Goal: Navigation & Orientation: Find specific page/section

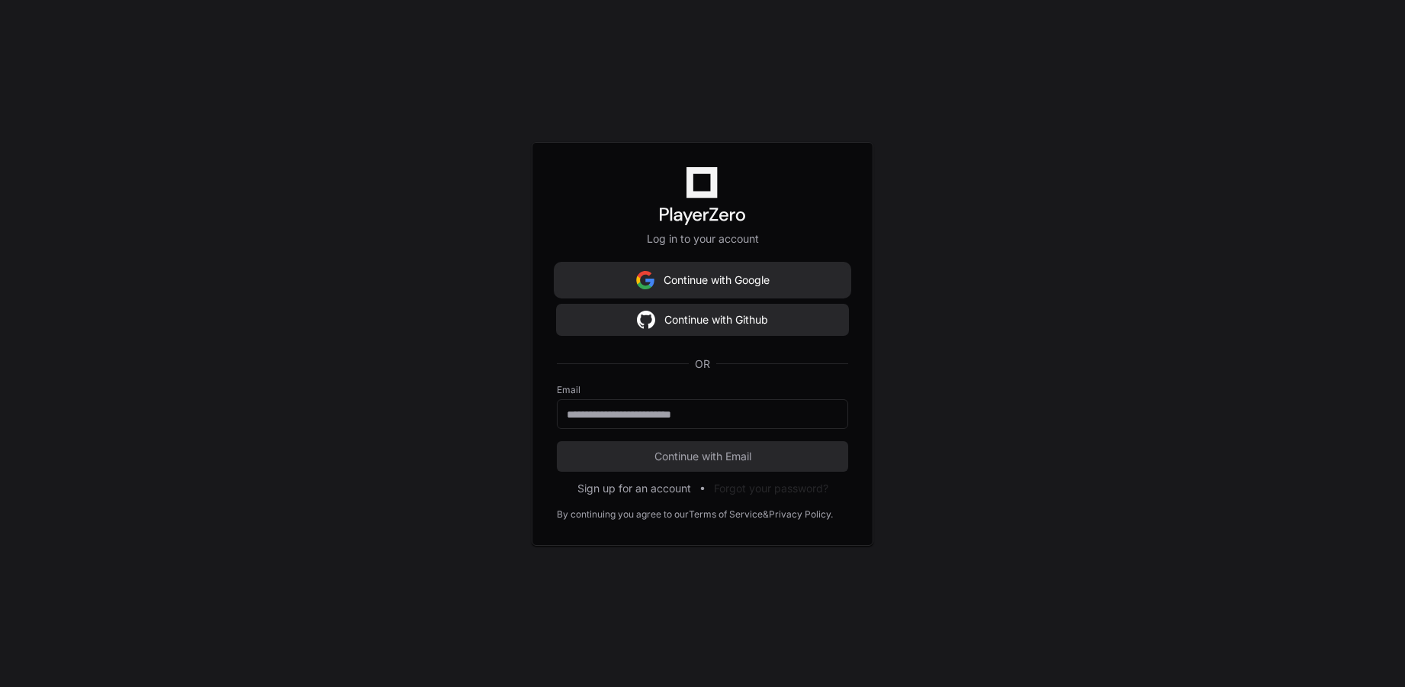
click at [753, 280] on button "Continue with Google" at bounding box center [702, 280] width 291 height 31
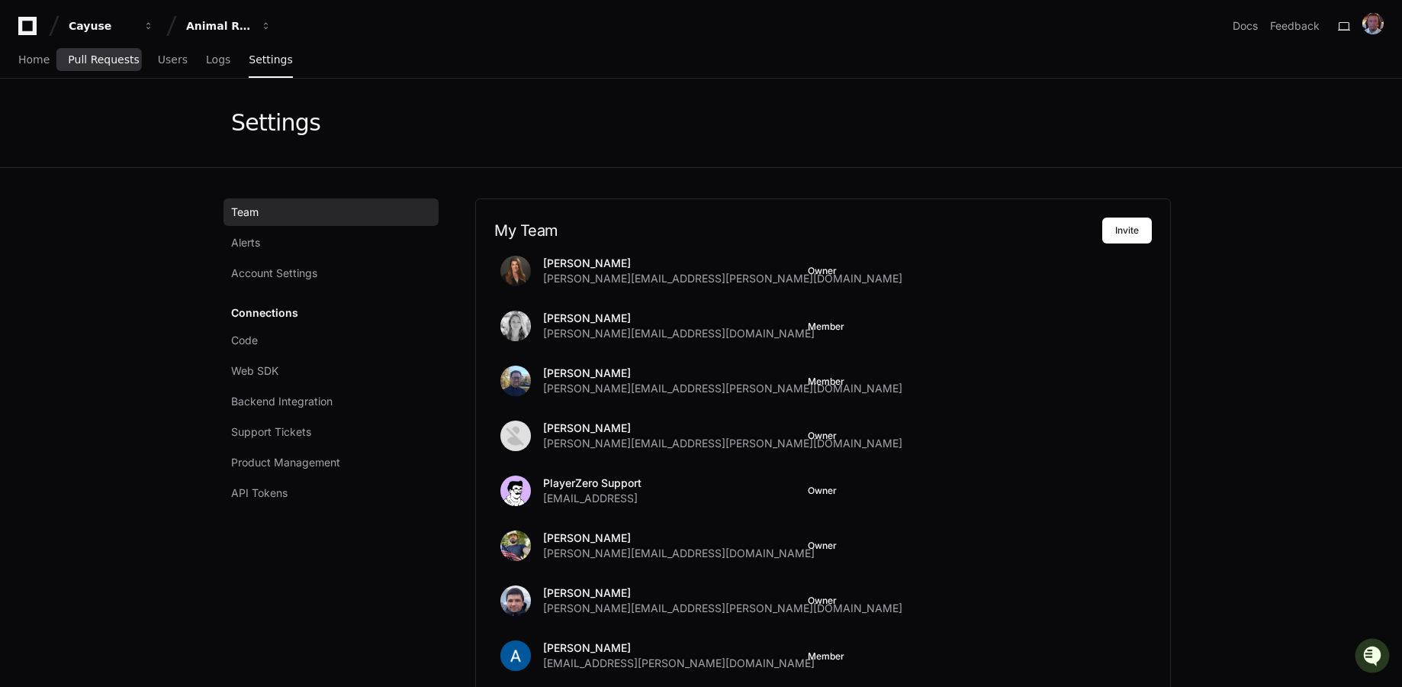
click at [79, 61] on span "Pull Requests" at bounding box center [103, 59] width 71 height 9
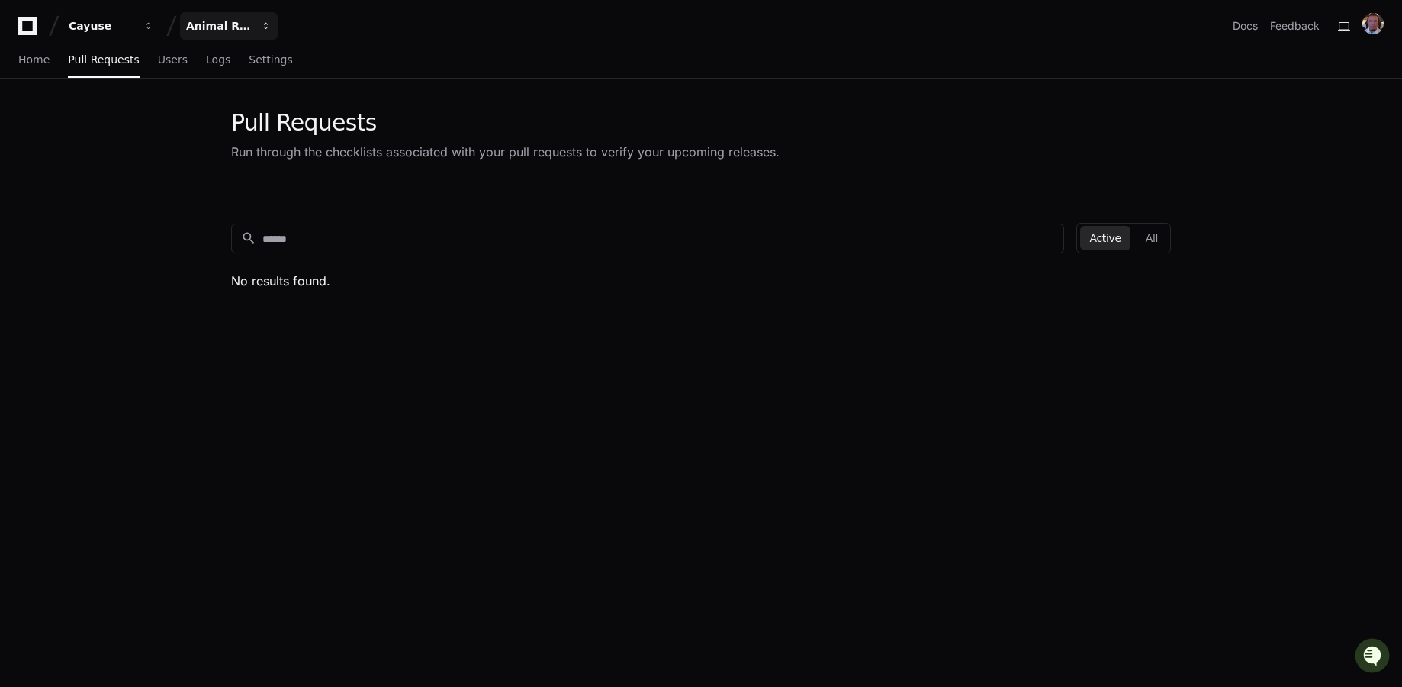
click at [233, 18] on div "Animal Research Suite (R4)" at bounding box center [219, 25] width 66 height 15
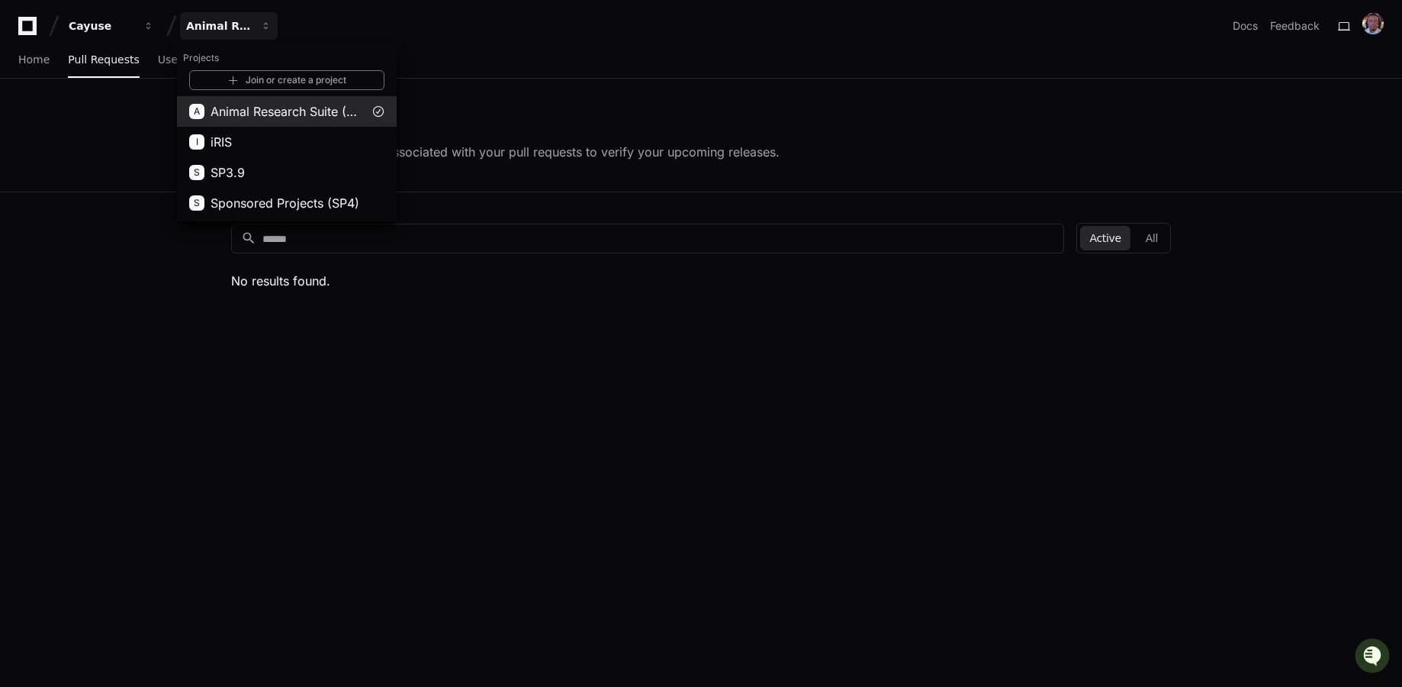
click at [262, 110] on span "Animal Research Suite (R4)" at bounding box center [287, 111] width 153 height 18
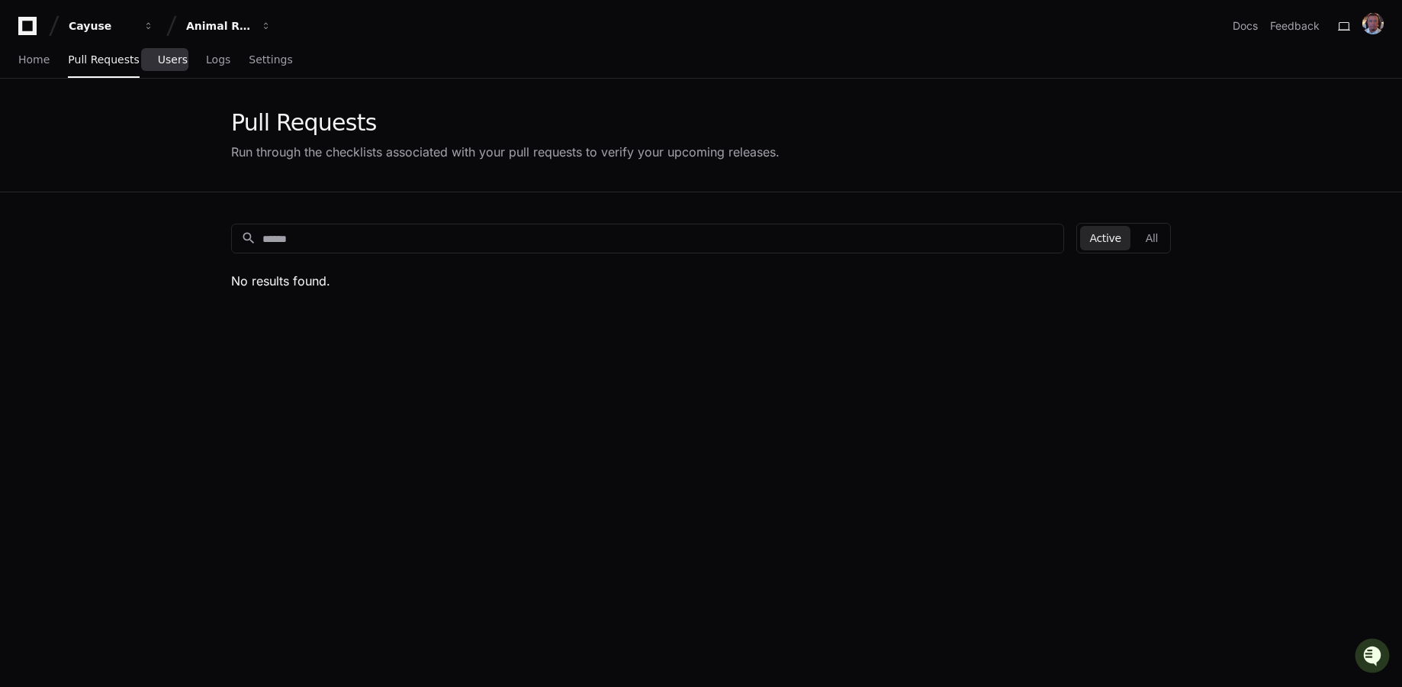
click at [158, 55] on span "Users" at bounding box center [173, 59] width 30 height 9
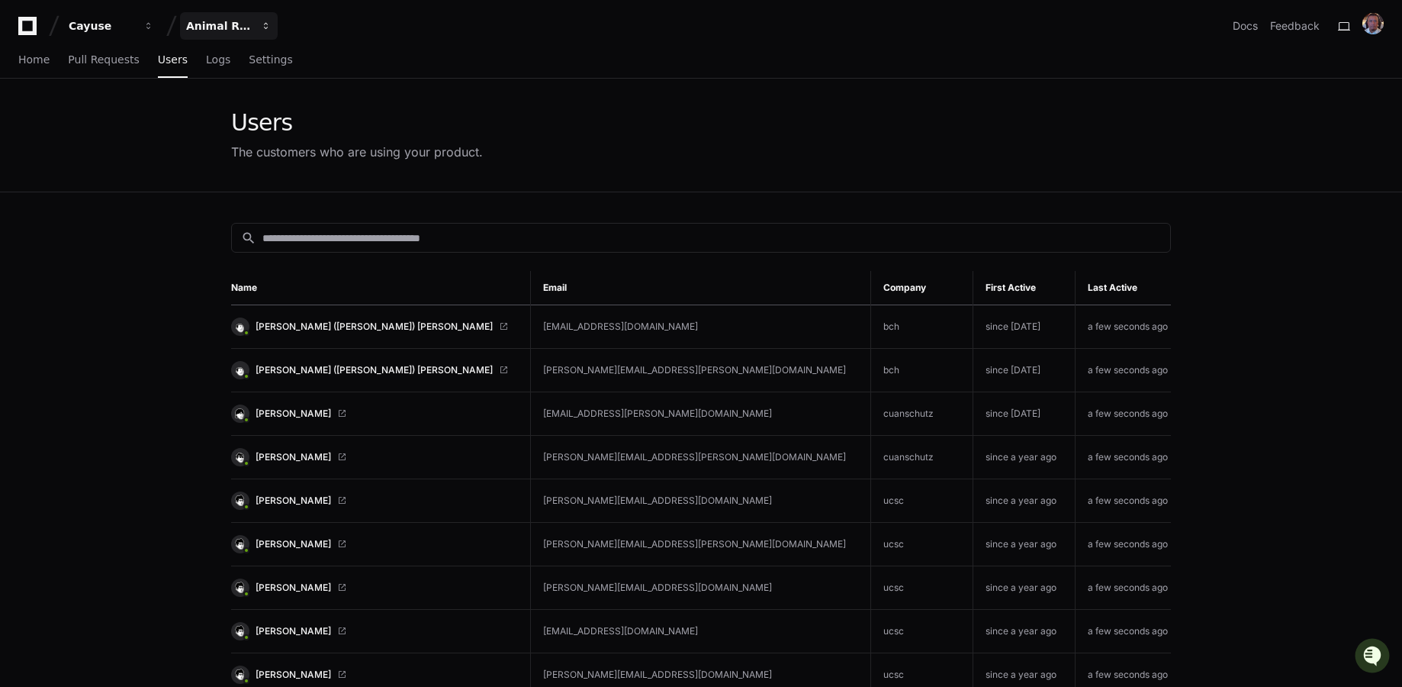
click at [227, 23] on div "Animal Research Suite (R4)" at bounding box center [219, 25] width 66 height 15
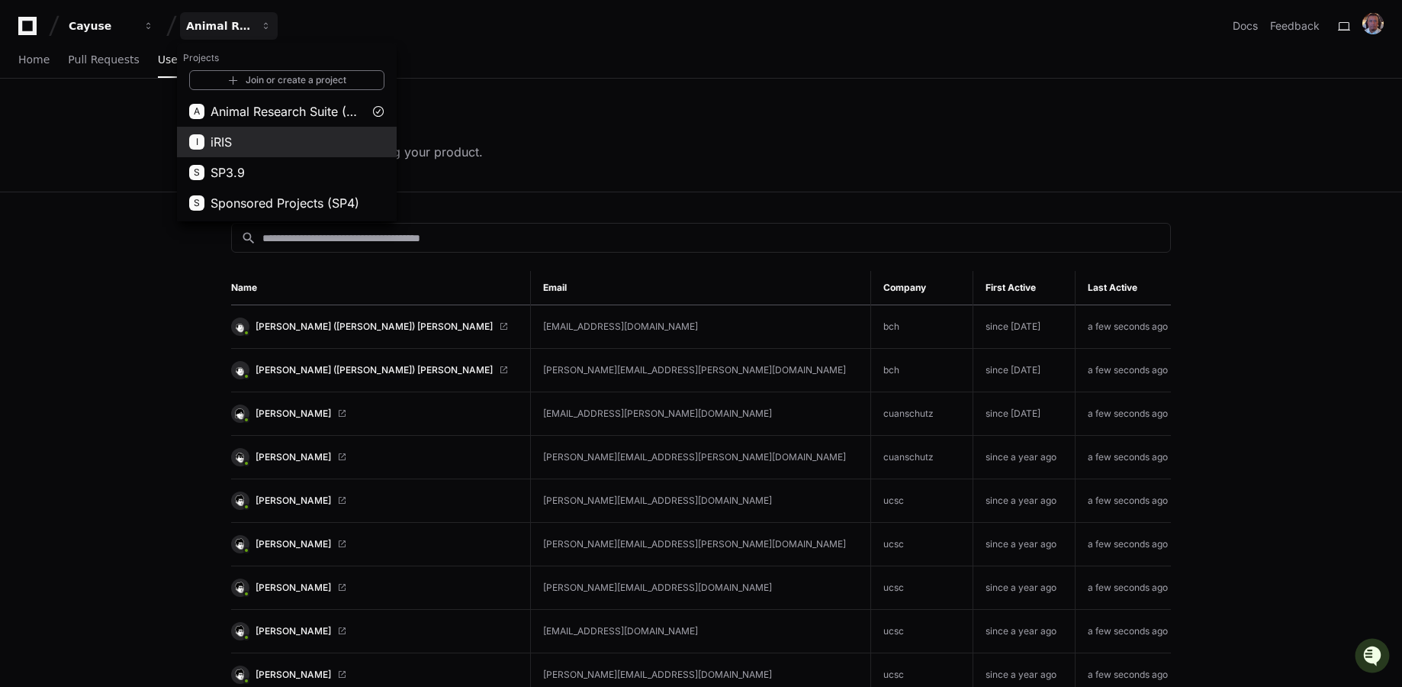
click at [229, 138] on span "iRIS" at bounding box center [221, 142] width 21 height 18
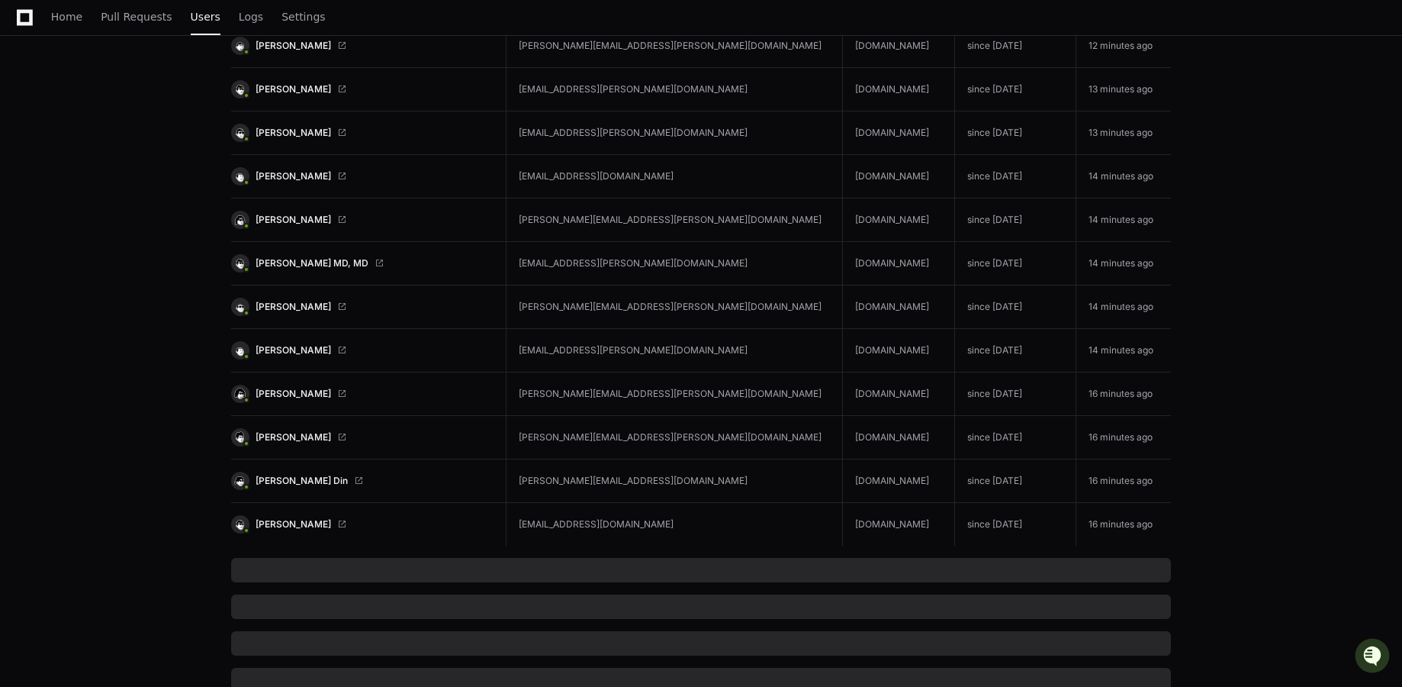
scroll to position [3027, 0]
